Goal: Communication & Community: Ask a question

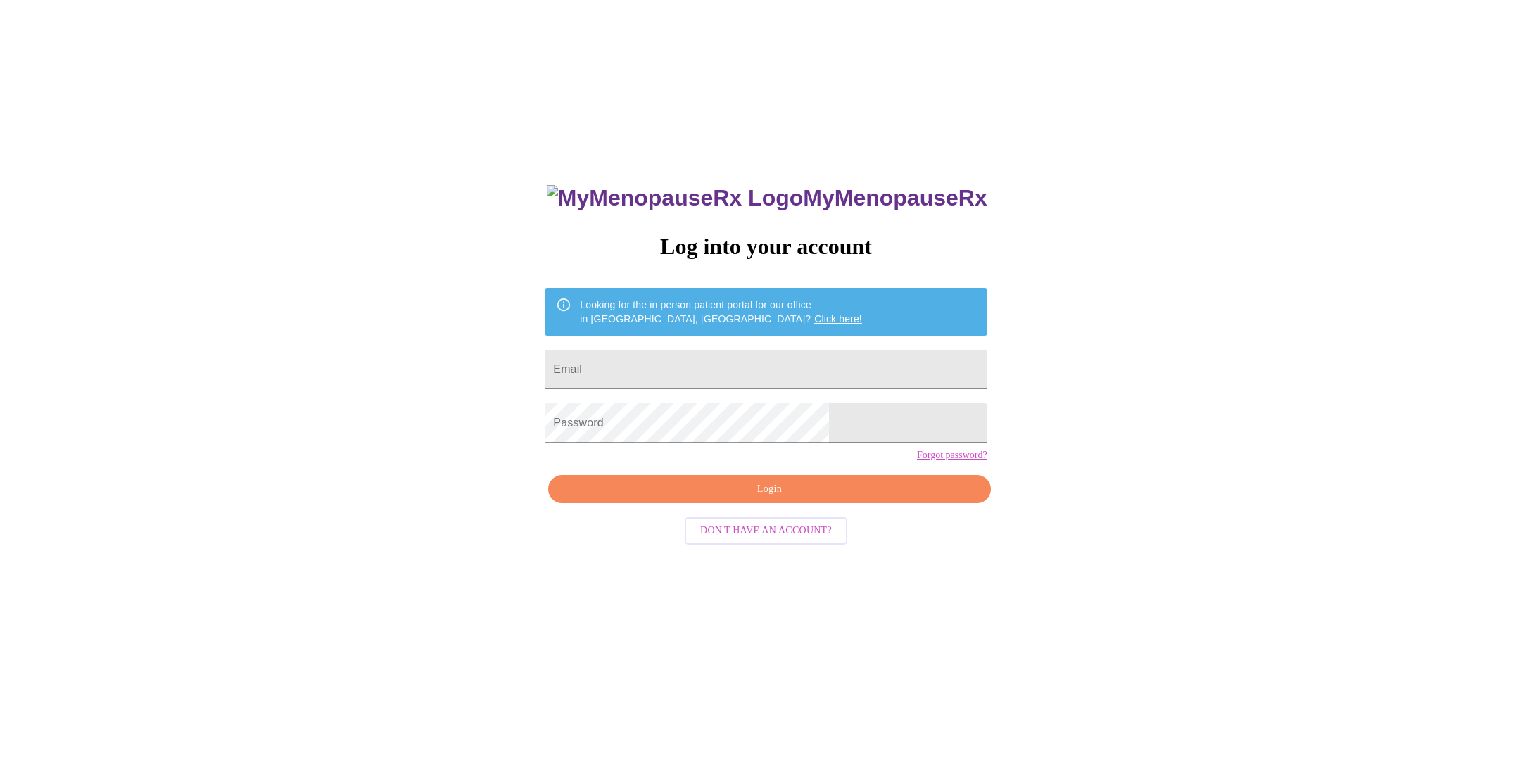
type input "[EMAIL_ADDRESS][DOMAIN_NAME]"
click at [811, 498] on span "Login" at bounding box center [769, 489] width 410 height 18
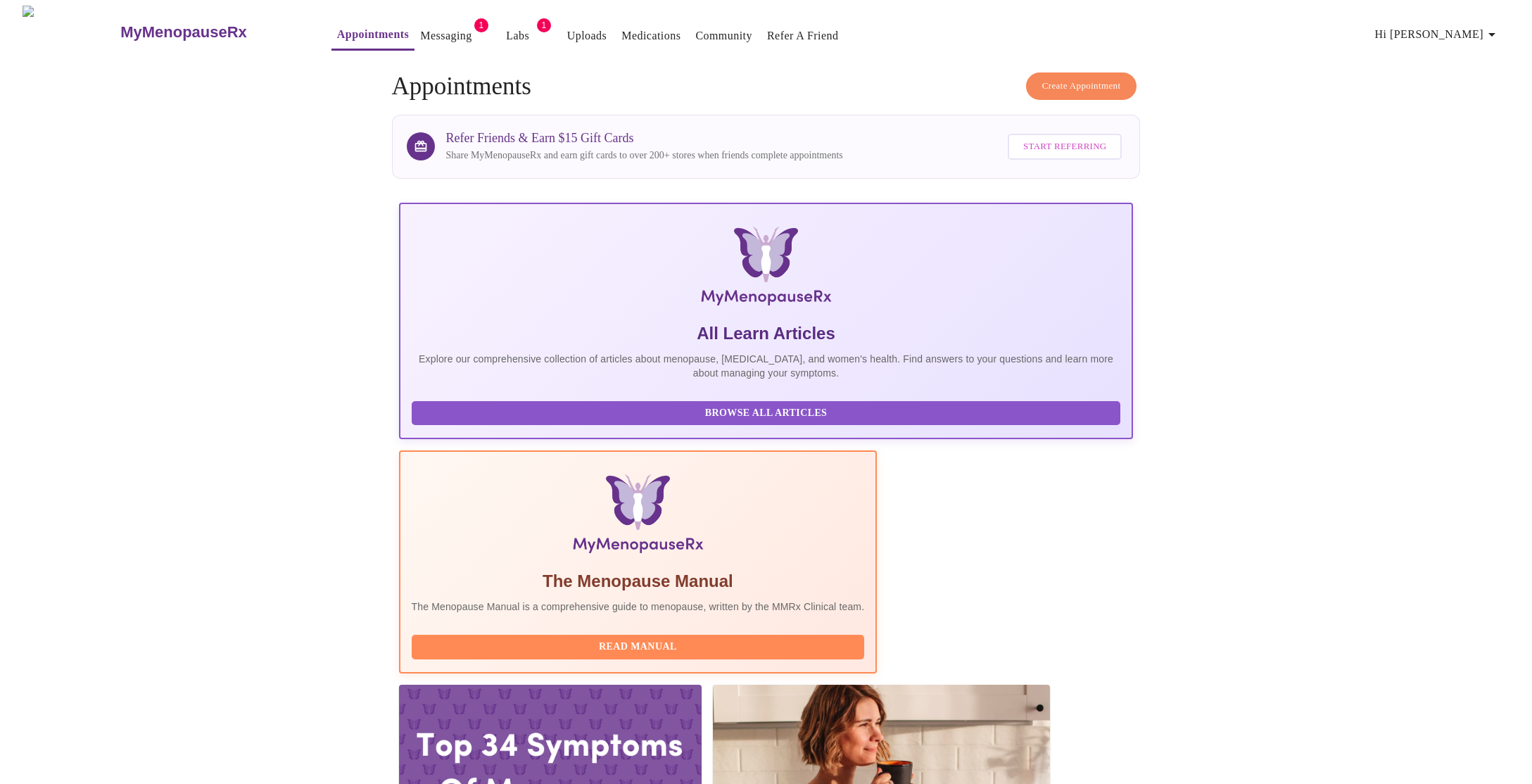
click at [420, 28] on link "Messaging" at bounding box center [446, 36] width 51 height 19
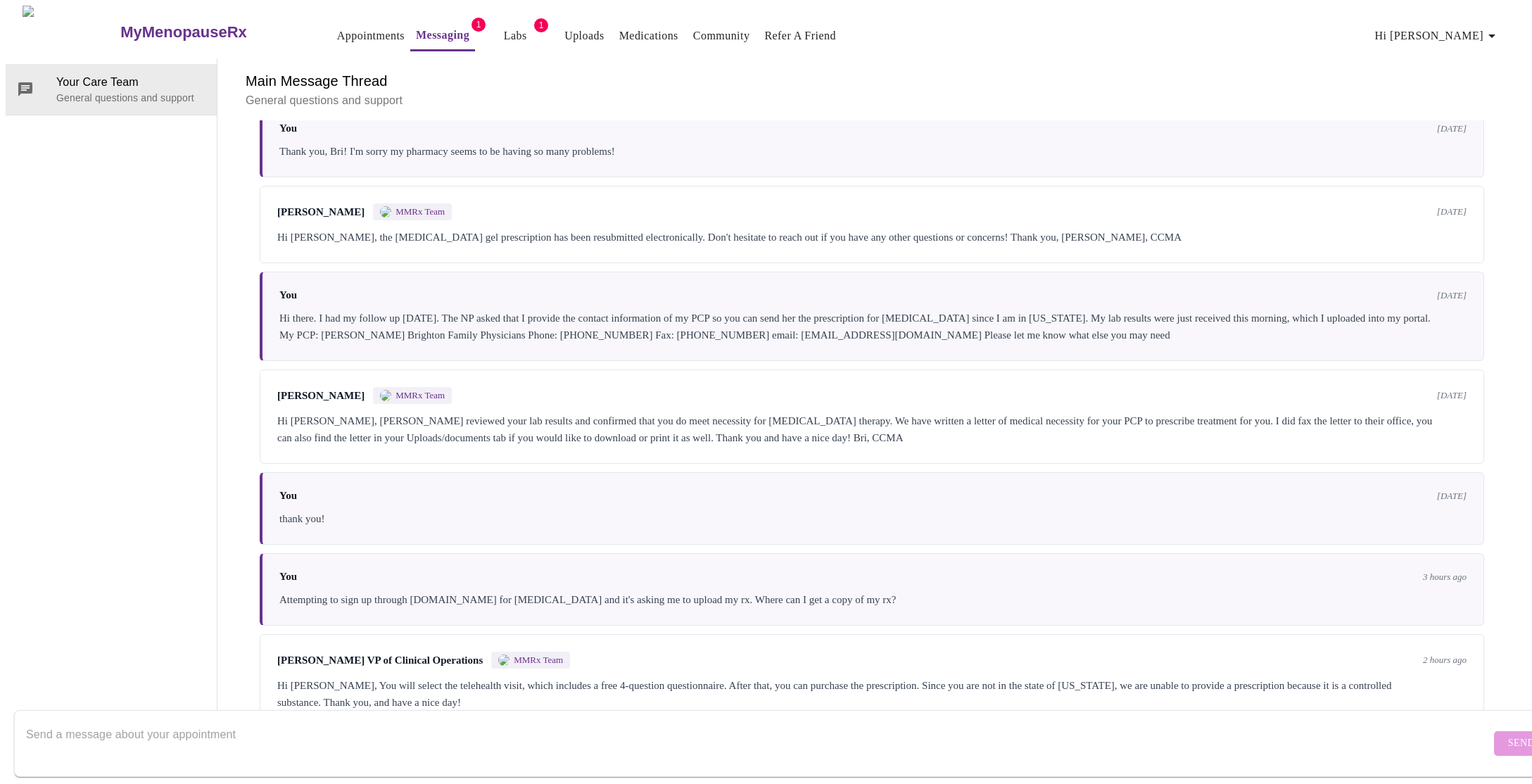
scroll to position [1014, 0]
click at [618, 677] on div "Hi [PERSON_NAME], You will select the telehealth visit, which includes a free 4…" at bounding box center [872, 694] width 1189 height 34
click at [1234, 735] on textarea "Send a message about your appointment" at bounding box center [759, 743] width 1465 height 45
